Goal: Find specific page/section: Find specific page/section

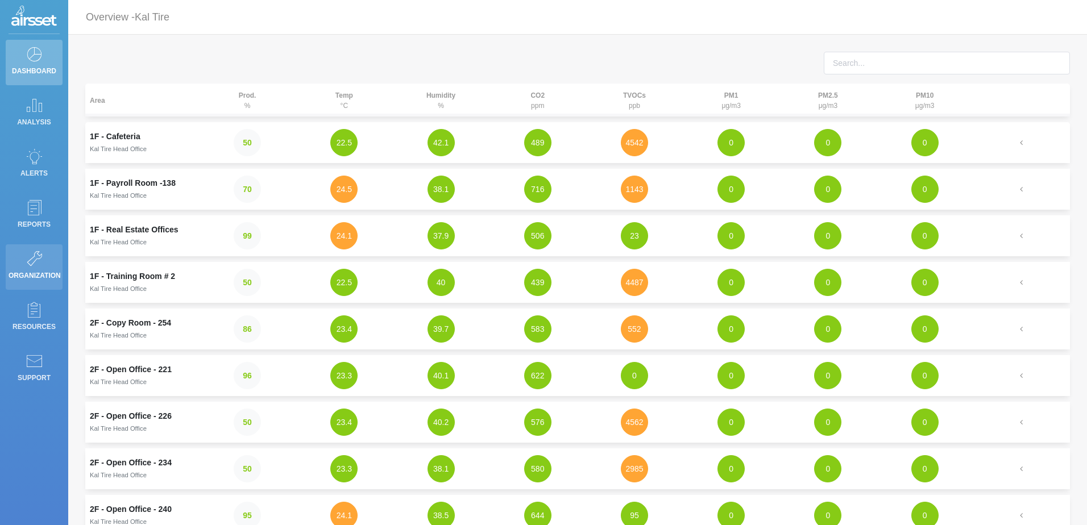
click at [38, 272] on p "Organization" at bounding box center [34, 275] width 51 height 17
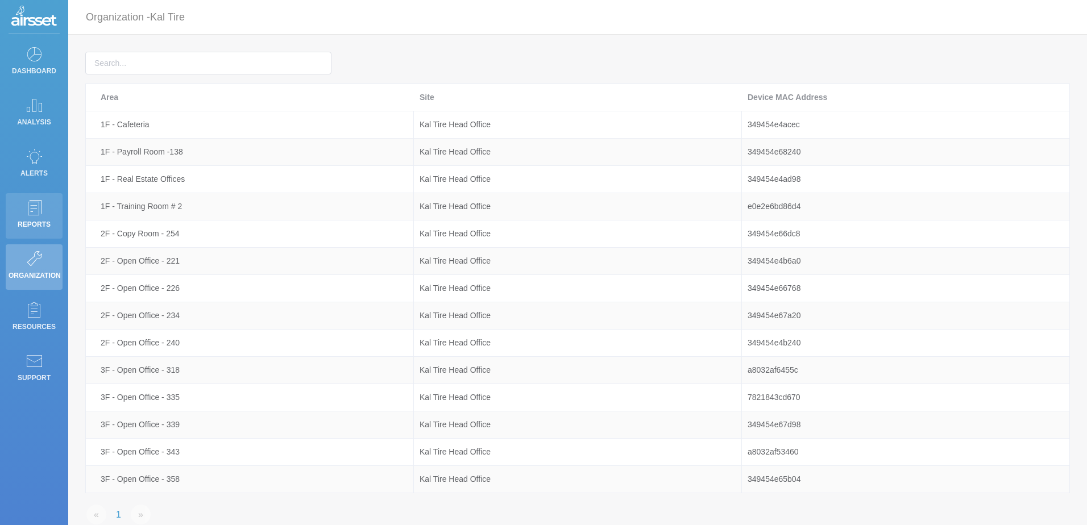
click at [35, 212] on icon at bounding box center [34, 208] width 17 height 16
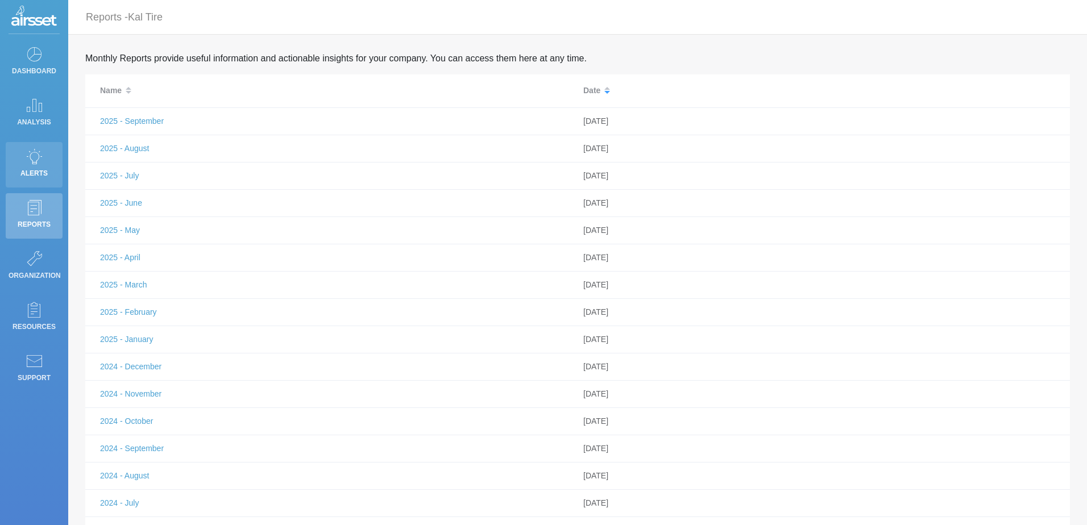
click at [39, 165] on p "Alerts" at bounding box center [34, 173] width 51 height 17
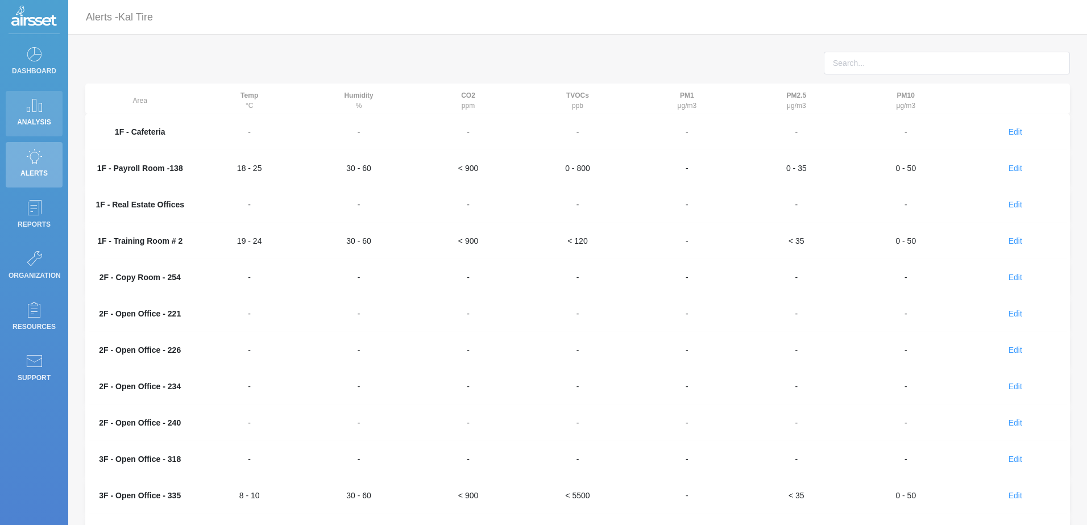
click at [40, 119] on p "Analysis" at bounding box center [34, 122] width 51 height 17
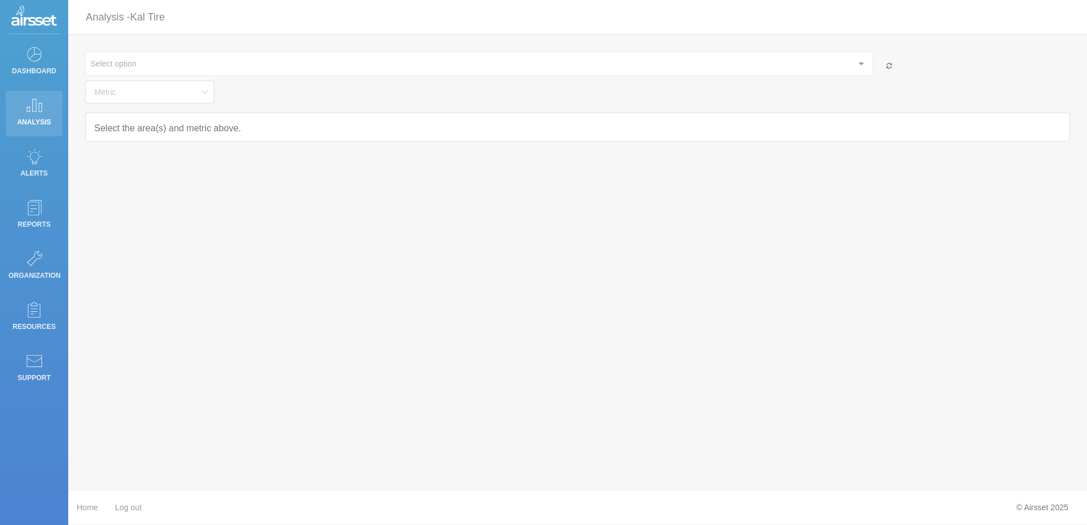
type input "Temperature"
click at [37, 66] on p "Dashboard" at bounding box center [34, 71] width 51 height 17
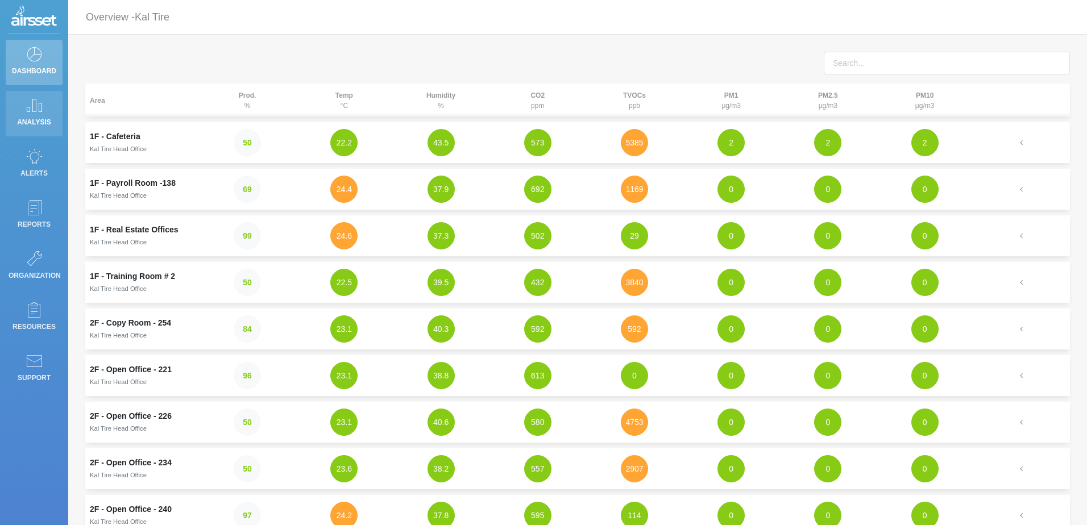
click at [32, 115] on p "Analysis" at bounding box center [34, 122] width 51 height 17
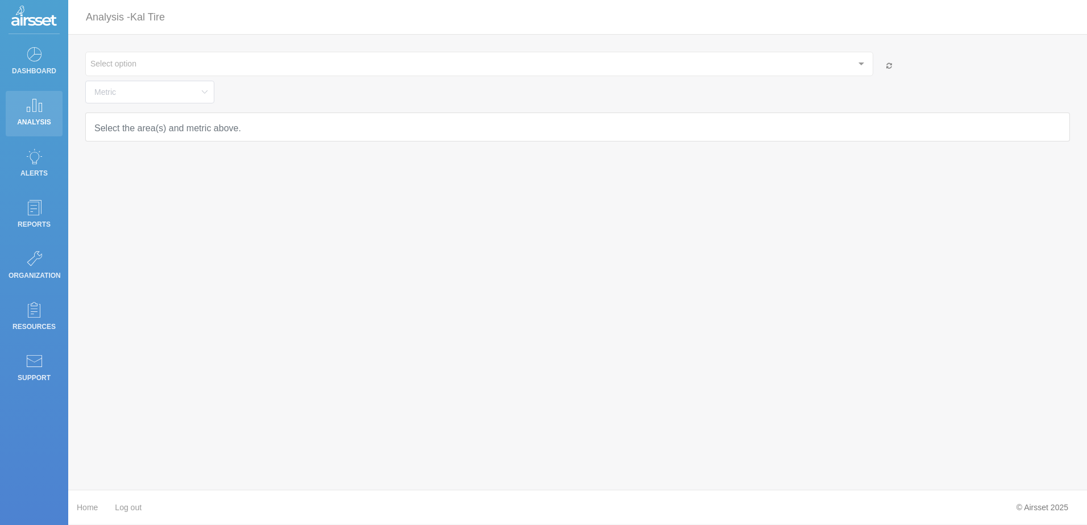
type input "Temperature"
click at [16, 170] on p "Alerts" at bounding box center [34, 173] width 51 height 17
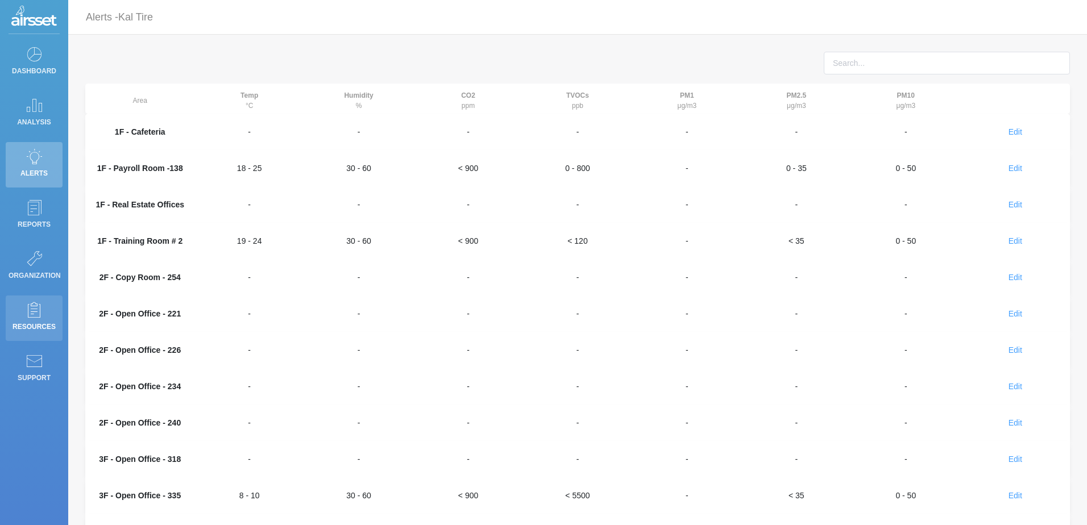
click at [36, 321] on p "Resources" at bounding box center [34, 326] width 51 height 17
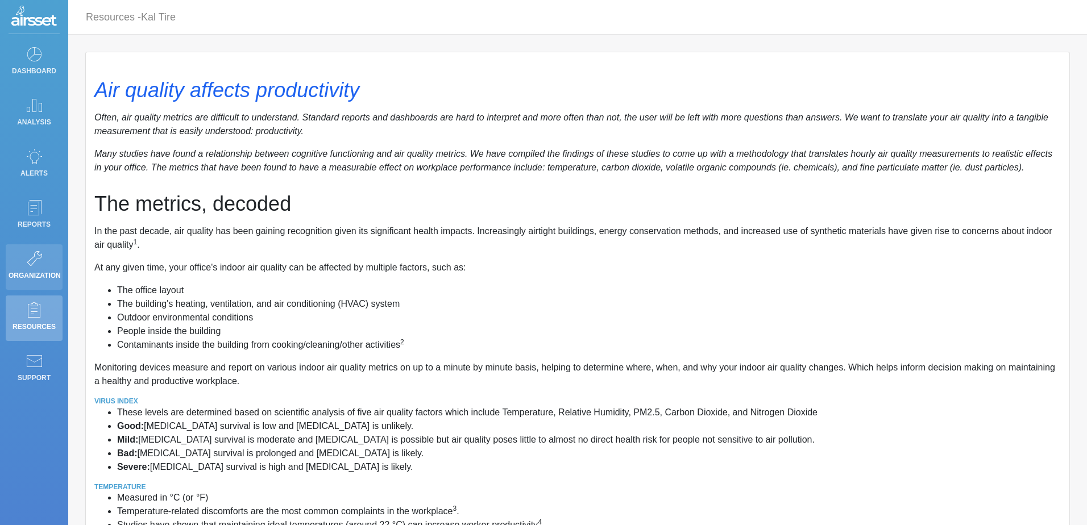
click at [47, 261] on link "Organization" at bounding box center [34, 266] width 57 height 45
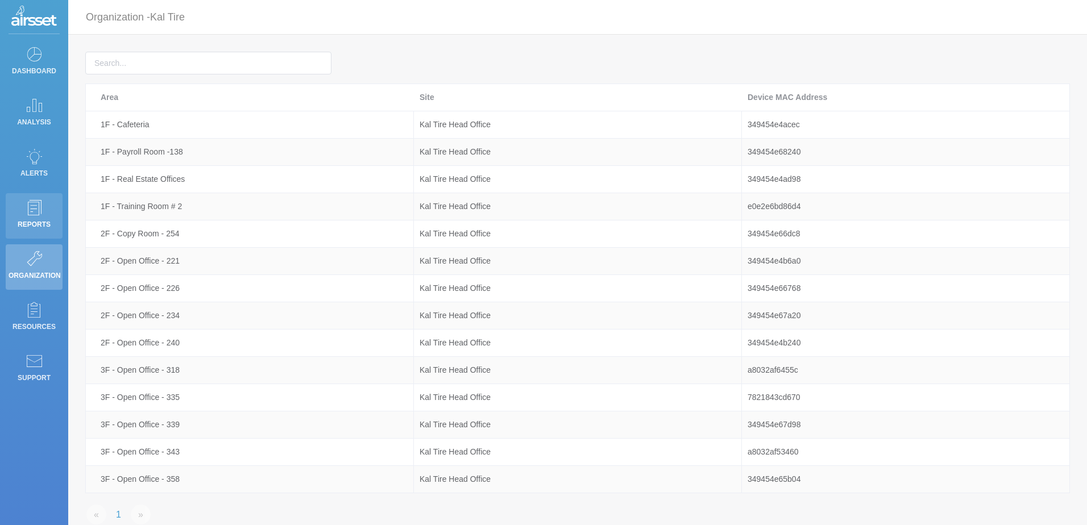
click at [48, 223] on p "Reports" at bounding box center [34, 224] width 51 height 17
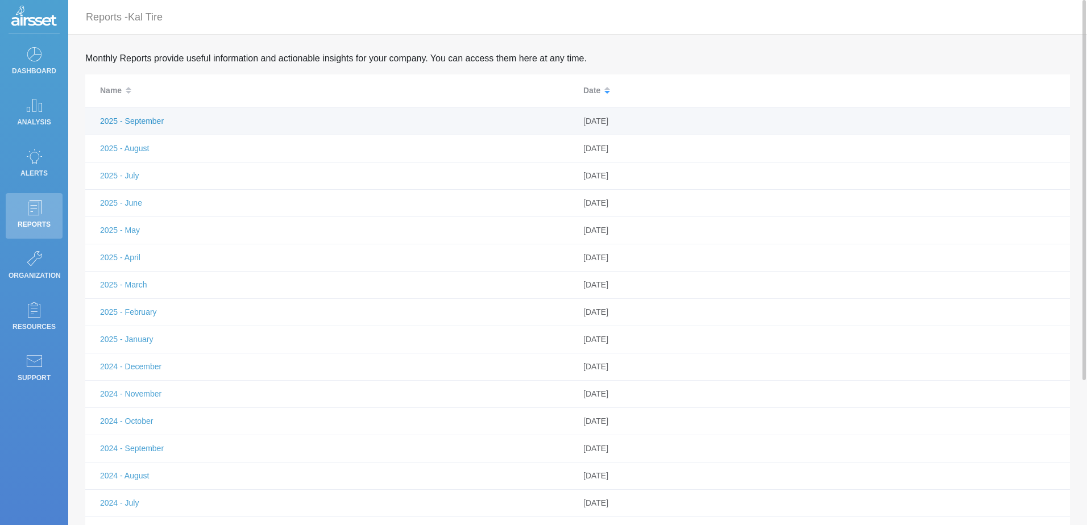
click at [152, 126] on link "2025 - September" at bounding box center [132, 121] width 64 height 9
